Goal: Information Seeking & Learning: Understand process/instructions

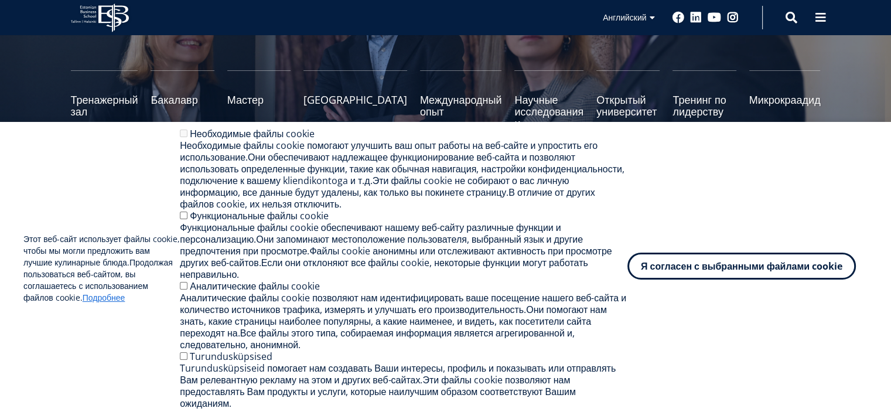
drag, startPoint x: 747, startPoint y: 262, endPoint x: 743, endPoint y: 258, distance: 6.2
click at [746, 262] on ya-tr-span "Я согласен с выбранными файлами cookie" at bounding box center [741, 265] width 201 height 13
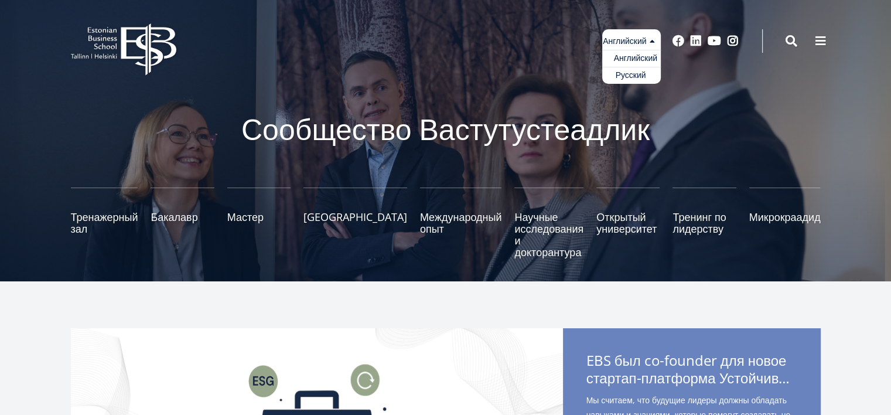
click at [634, 43] on ul "Estonian Английский Русский" at bounding box center [631, 56] width 59 height 54
click at [626, 77] on ya-tr-span "Русский" at bounding box center [627, 74] width 30 height 11
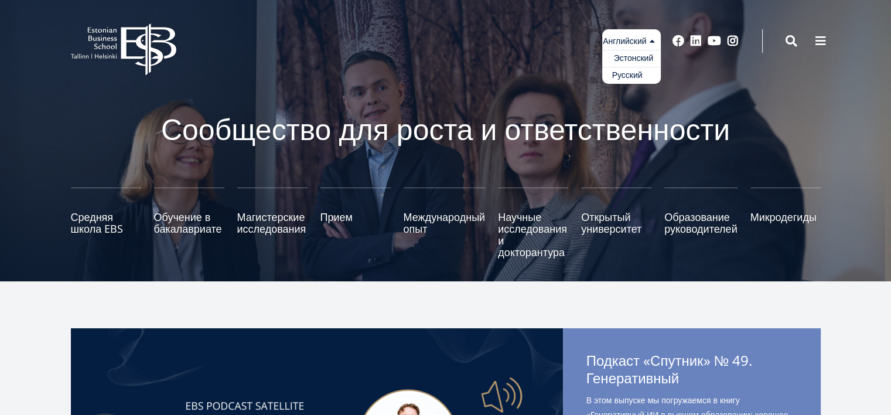
click at [628, 78] on ya-tr-span "Русский" at bounding box center [627, 74] width 30 height 11
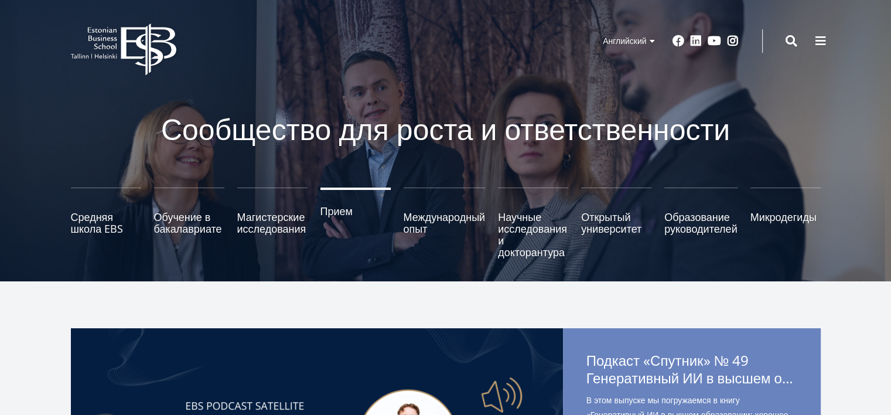
click at [340, 225] on link "Прием" at bounding box center [355, 222] width 70 height 70
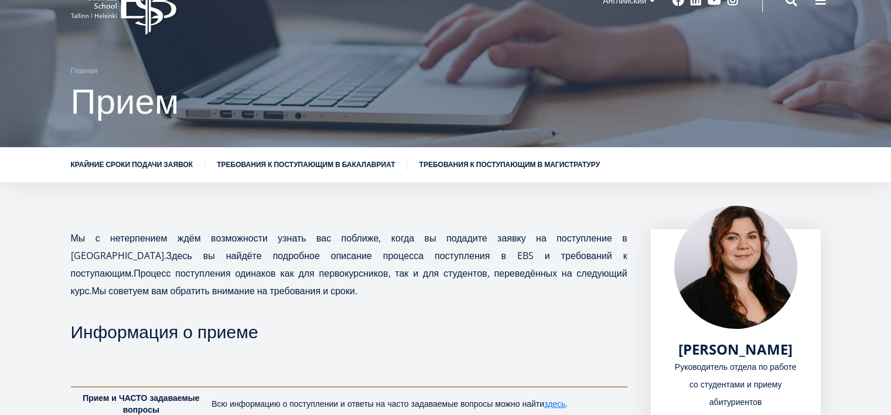
scroll to position [59, 0]
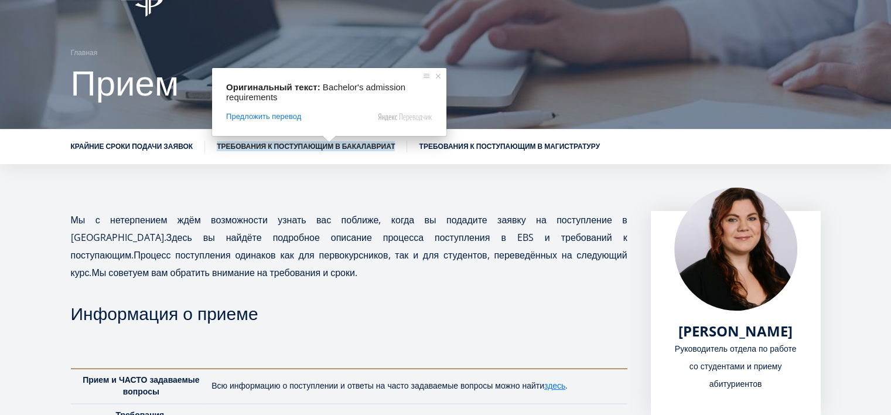
click at [480, 145] on ya-tr-span "Требования к поступающим в магистратуру" at bounding box center [509, 146] width 180 height 10
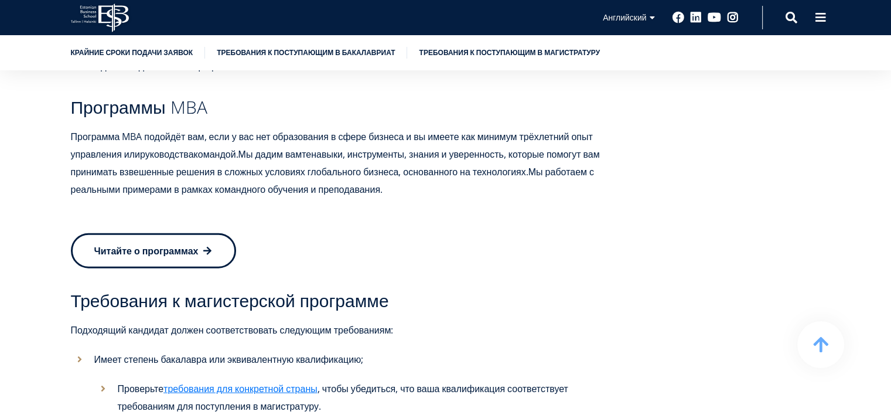
scroll to position [2713, 0]
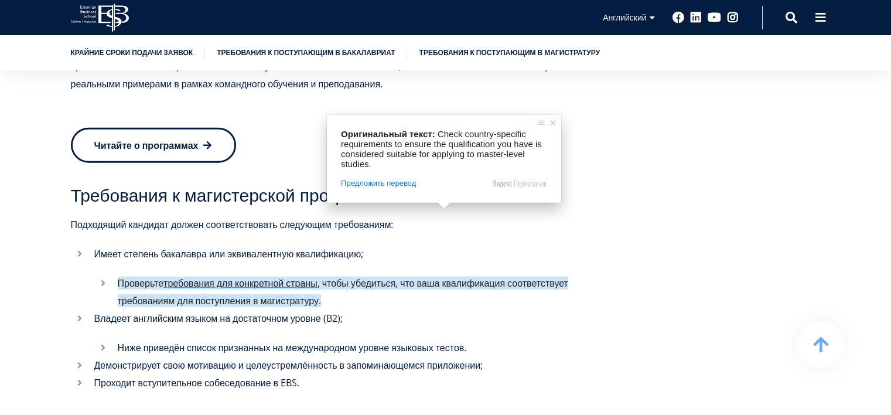
click at [595, 128] on p "Читайте о программах" at bounding box center [349, 145] width 556 height 35
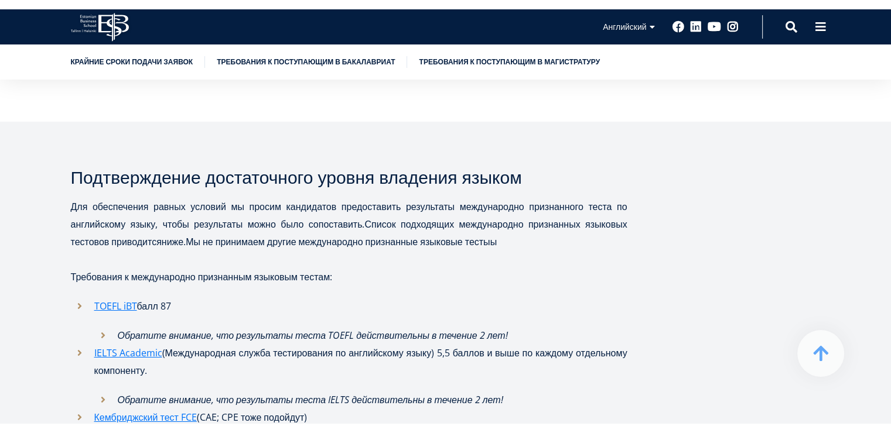
scroll to position [4119, 0]
